Goal: Information Seeking & Learning: Find specific fact

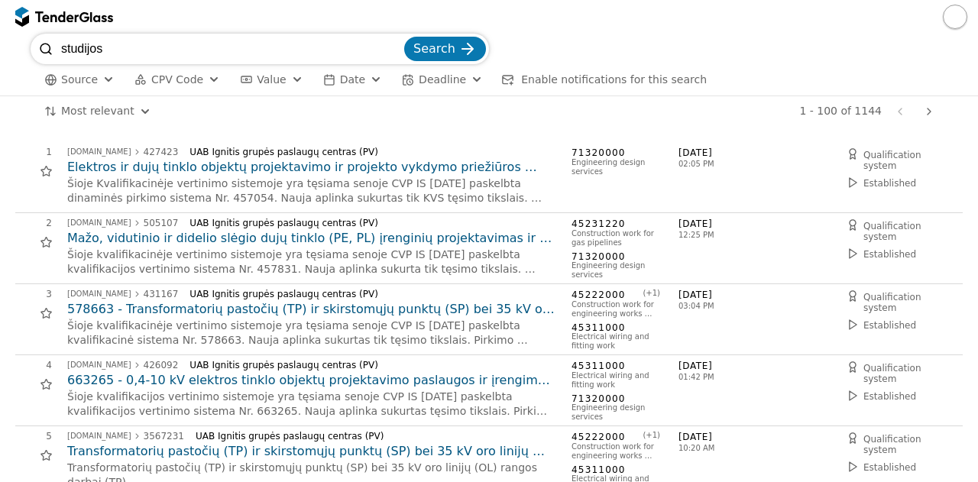
click at [131, 37] on input "studijos" at bounding box center [231, 49] width 340 height 31
type input "galimybiu"
click at [404, 37] on button "Search" at bounding box center [445, 49] width 82 height 24
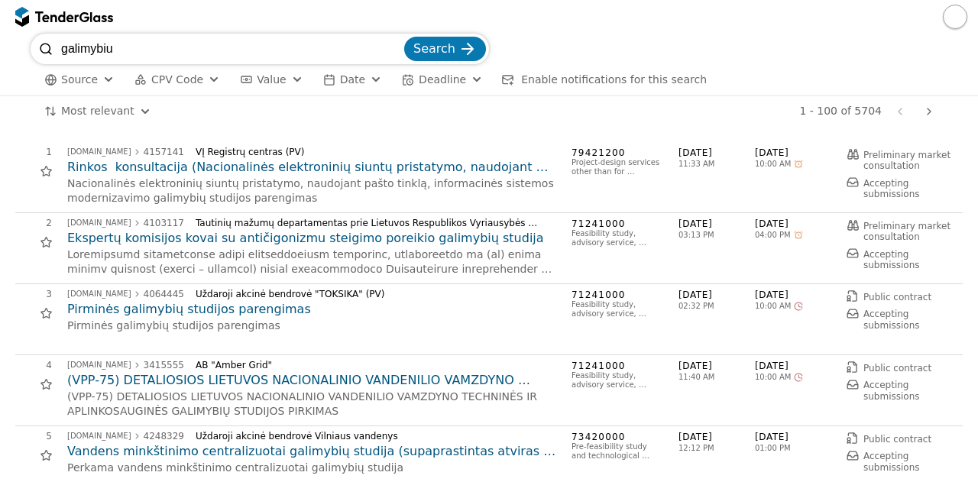
click at [161, 58] on input "galimybiu" at bounding box center [231, 49] width 340 height 31
click at [212, 53] on input "galimybiu" at bounding box center [231, 49] width 340 height 31
type input "poveikio aplinkai"
click at [404, 37] on button "Search" at bounding box center [445, 49] width 82 height 24
